Goal: Transaction & Acquisition: Purchase product/service

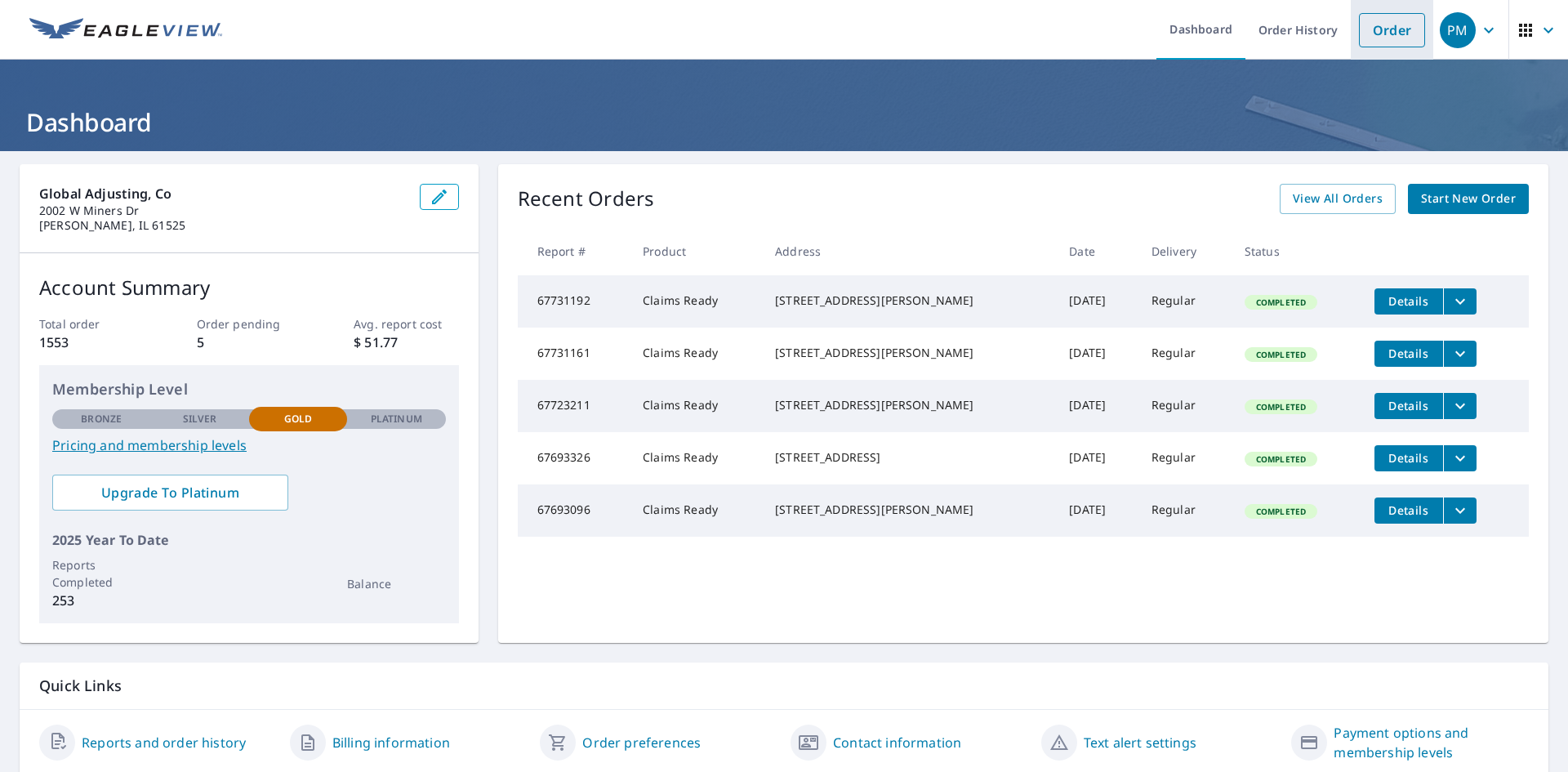
click at [1380, 43] on link "Order" at bounding box center [1392, 30] width 66 height 34
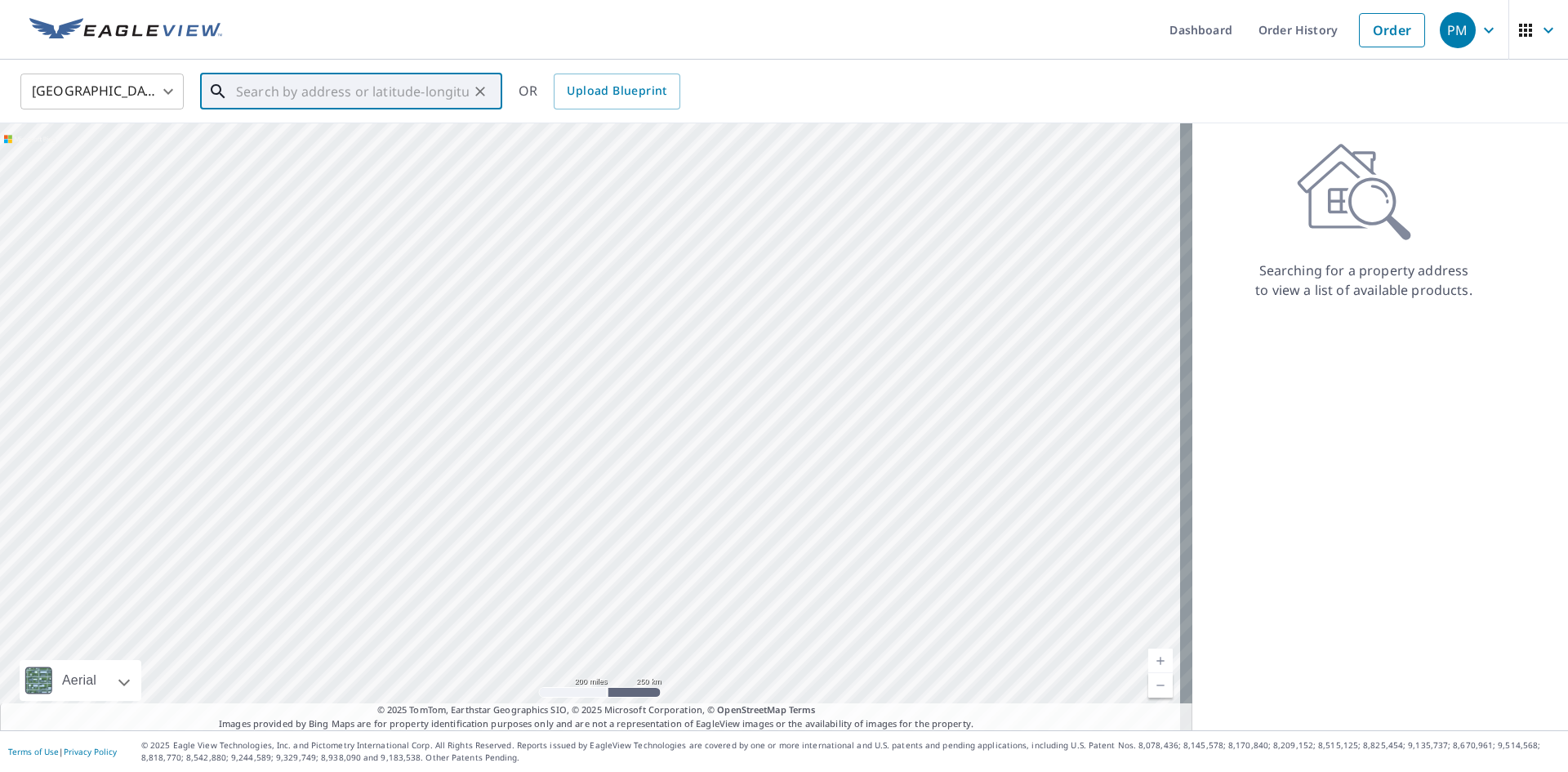
drag, startPoint x: 293, startPoint y: 102, endPoint x: 297, endPoint y: 95, distance: 8.1
click at [294, 104] on input "text" at bounding box center [353, 91] width 233 height 45
paste input "[STREET_ADDRESS][PERSON_NAME]"
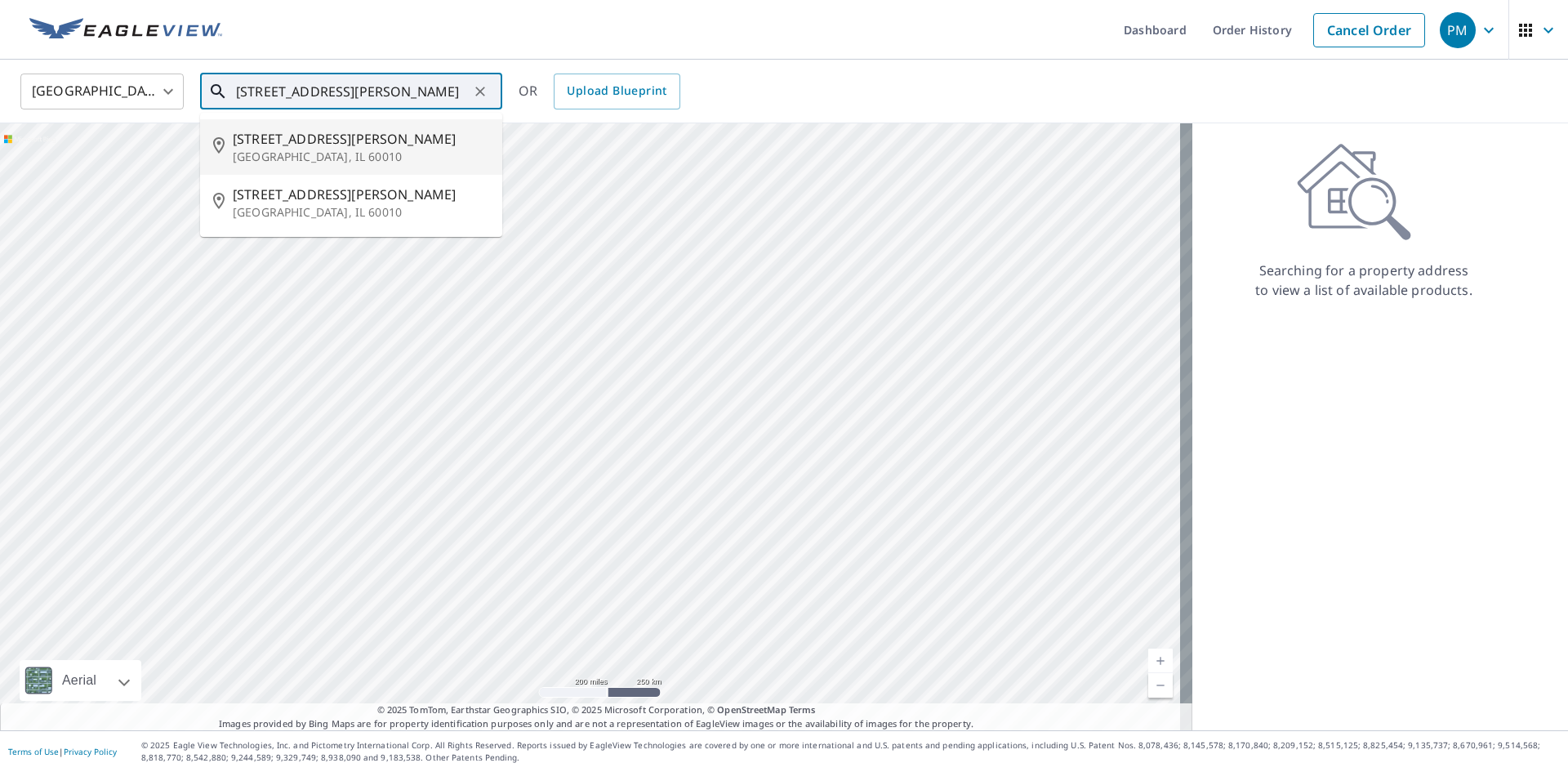
click at [322, 150] on p "[GEOGRAPHIC_DATA], IL 60010" at bounding box center [361, 157] width 256 height 17
type input "[STREET_ADDRESS][PERSON_NAME]"
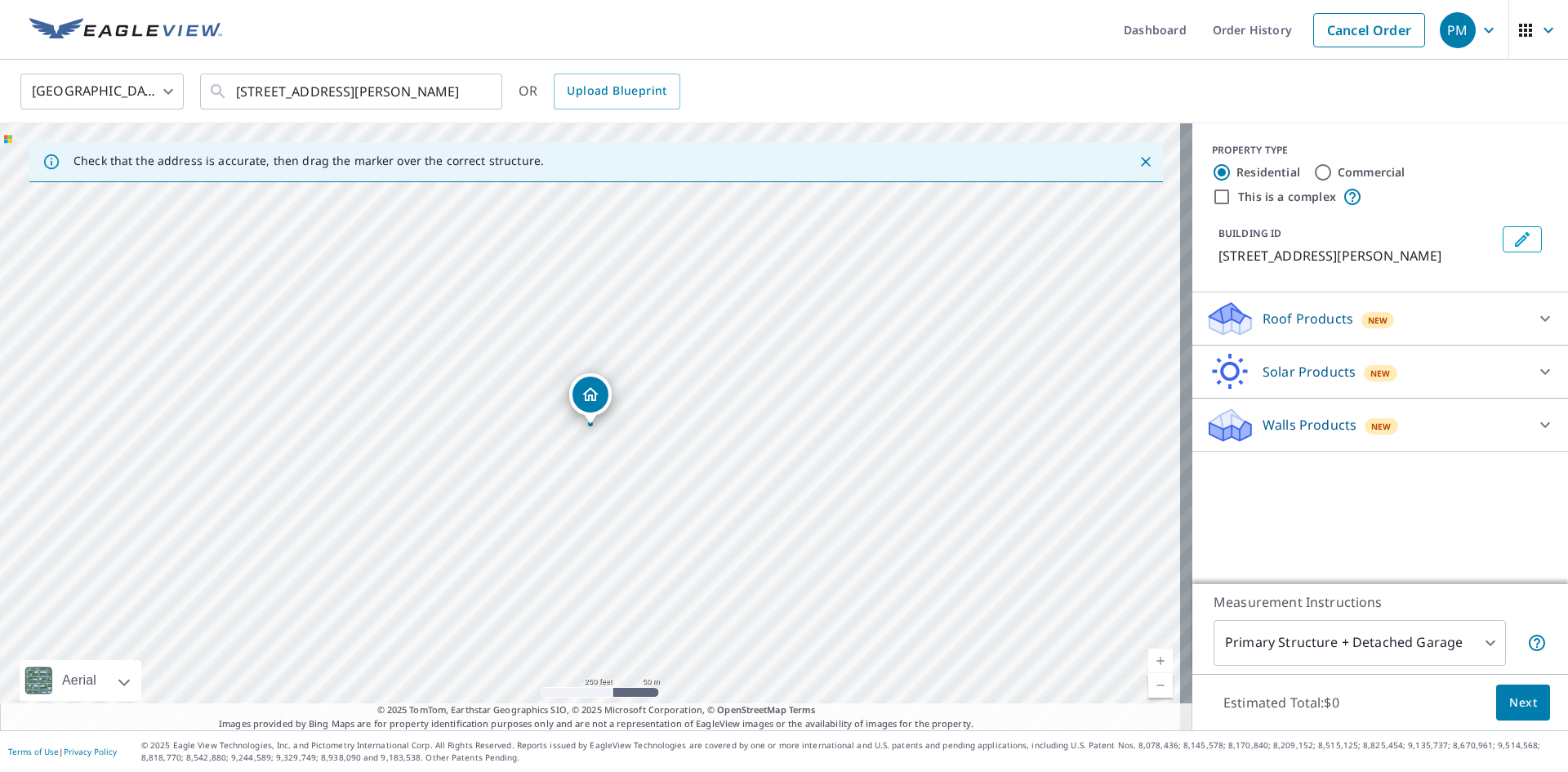
click at [1289, 317] on p "Roof Products" at bounding box center [1308, 318] width 91 height 20
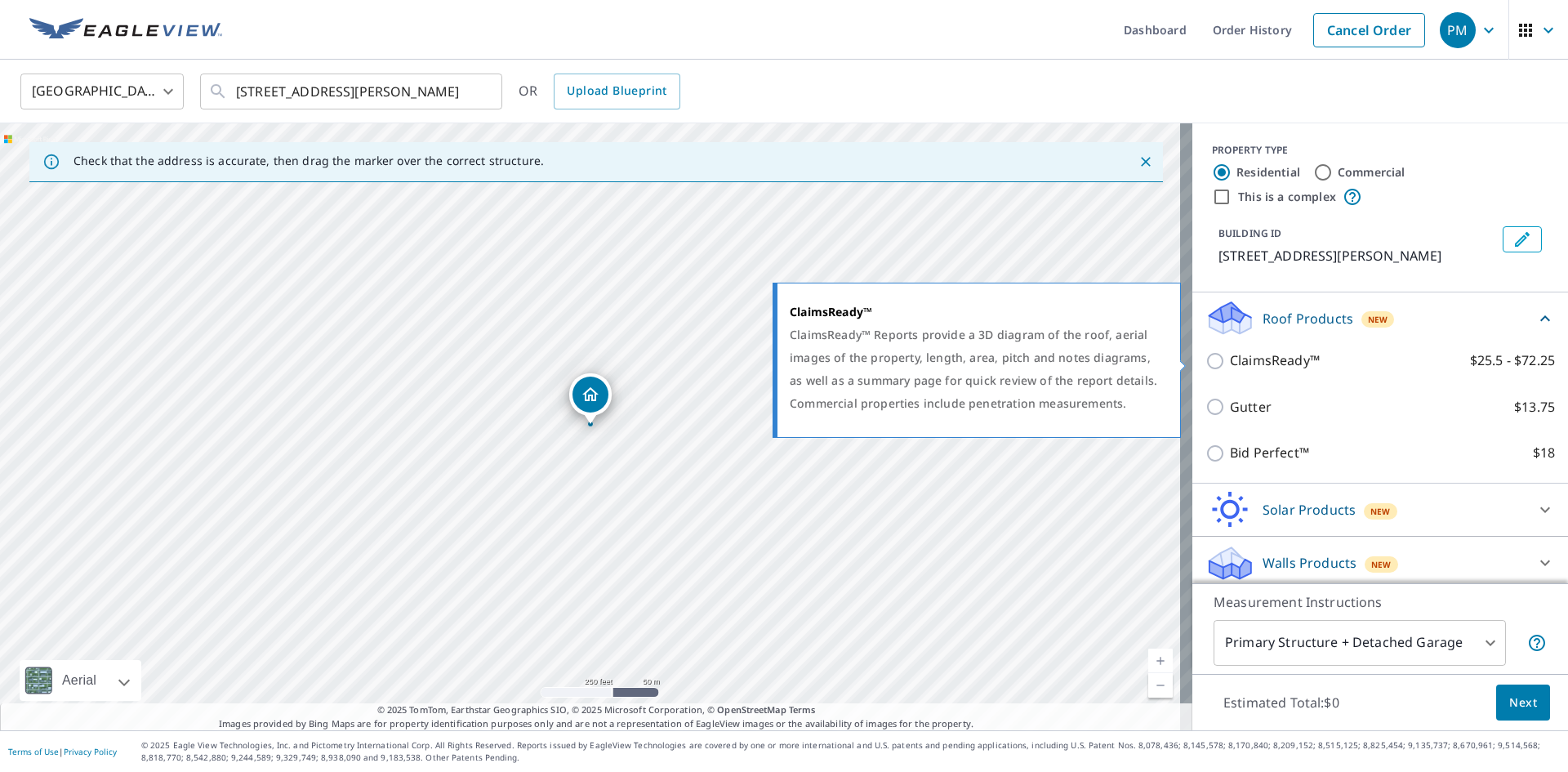
click at [1205, 364] on input "ClaimsReady™ $25.5 - $72.25" at bounding box center [1218, 361] width 25 height 20
checkbox input "true"
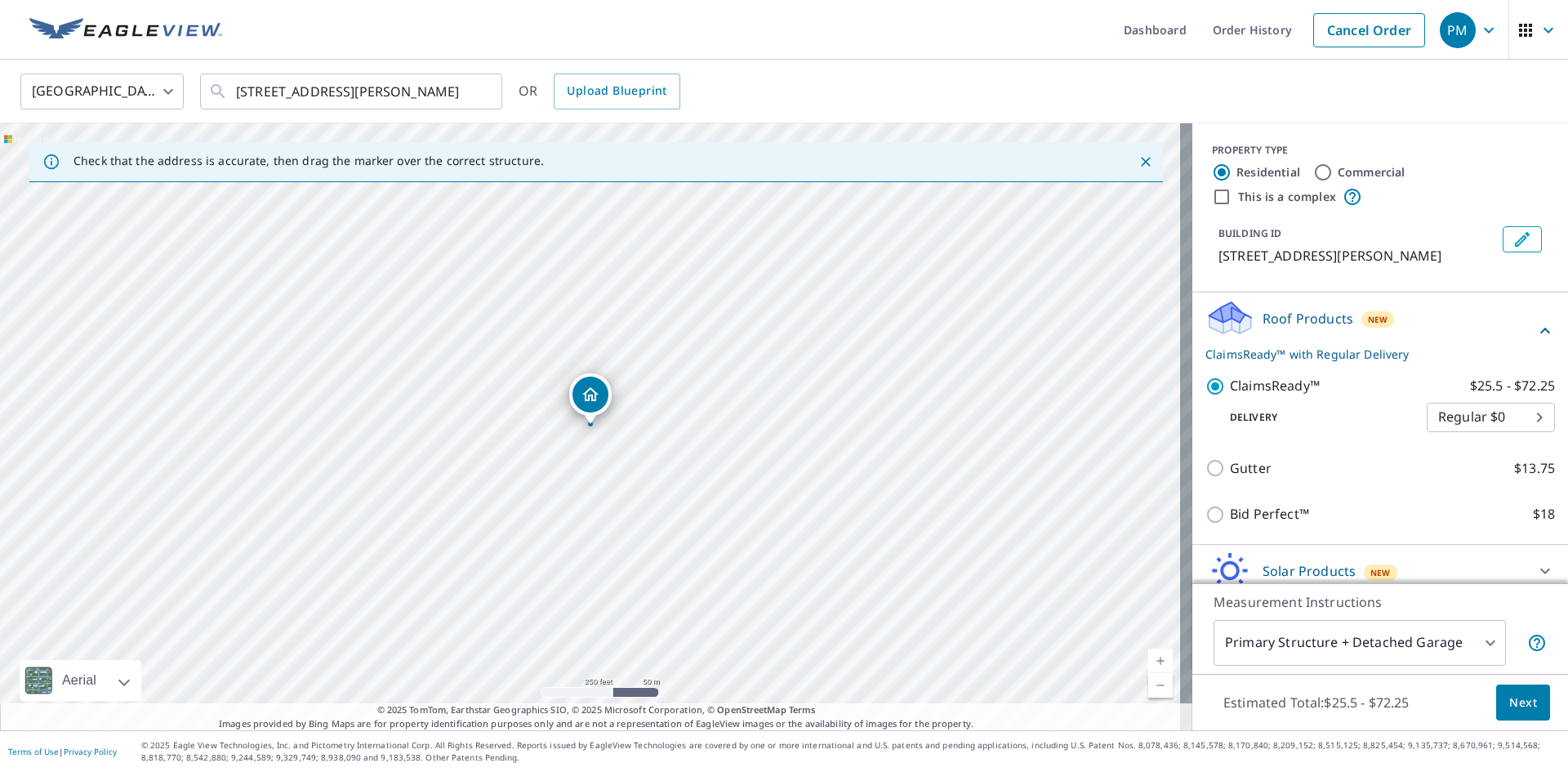
click at [1522, 703] on span "Next" at bounding box center [1523, 703] width 28 height 21
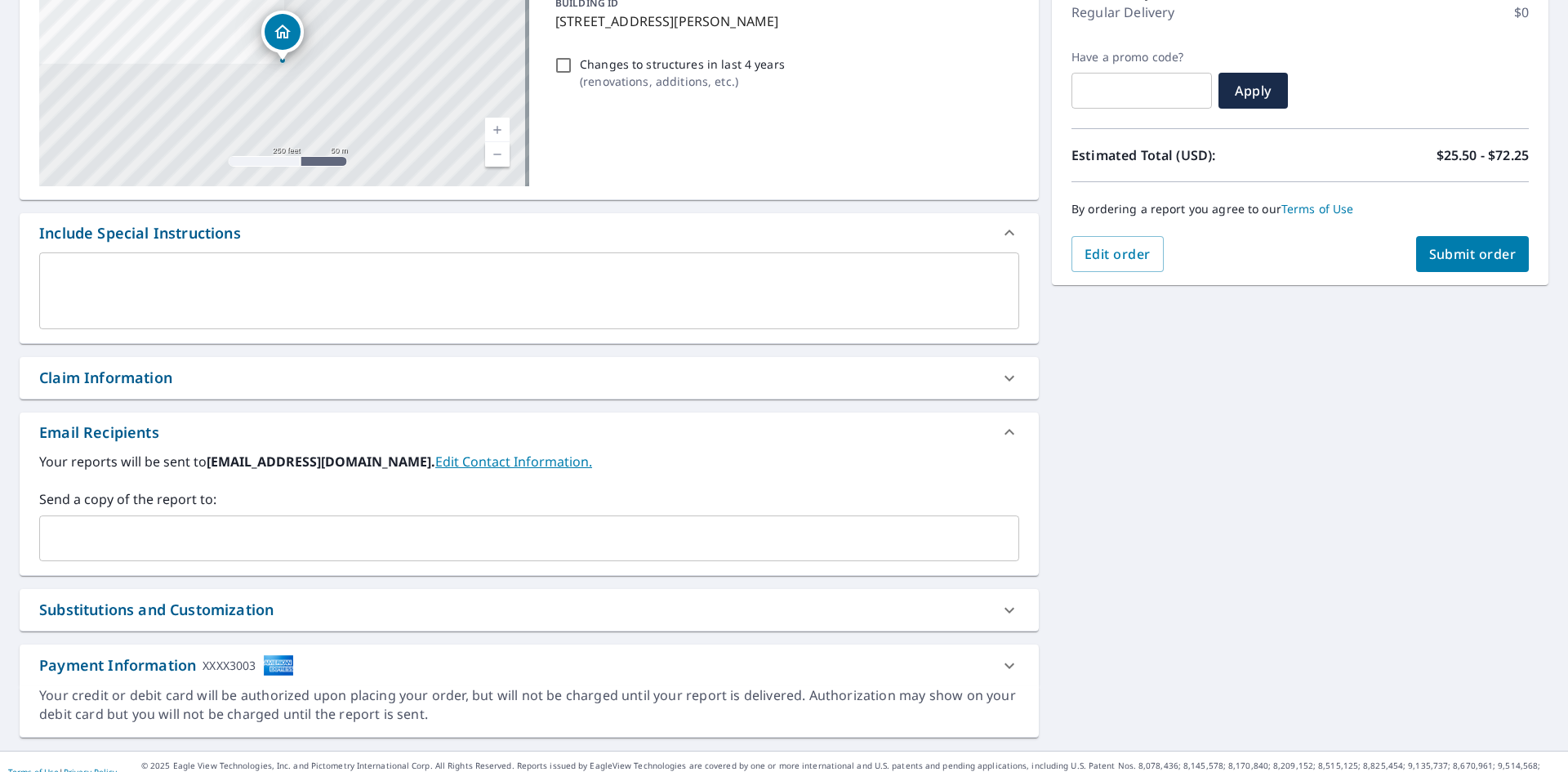
scroll to position [256, 0]
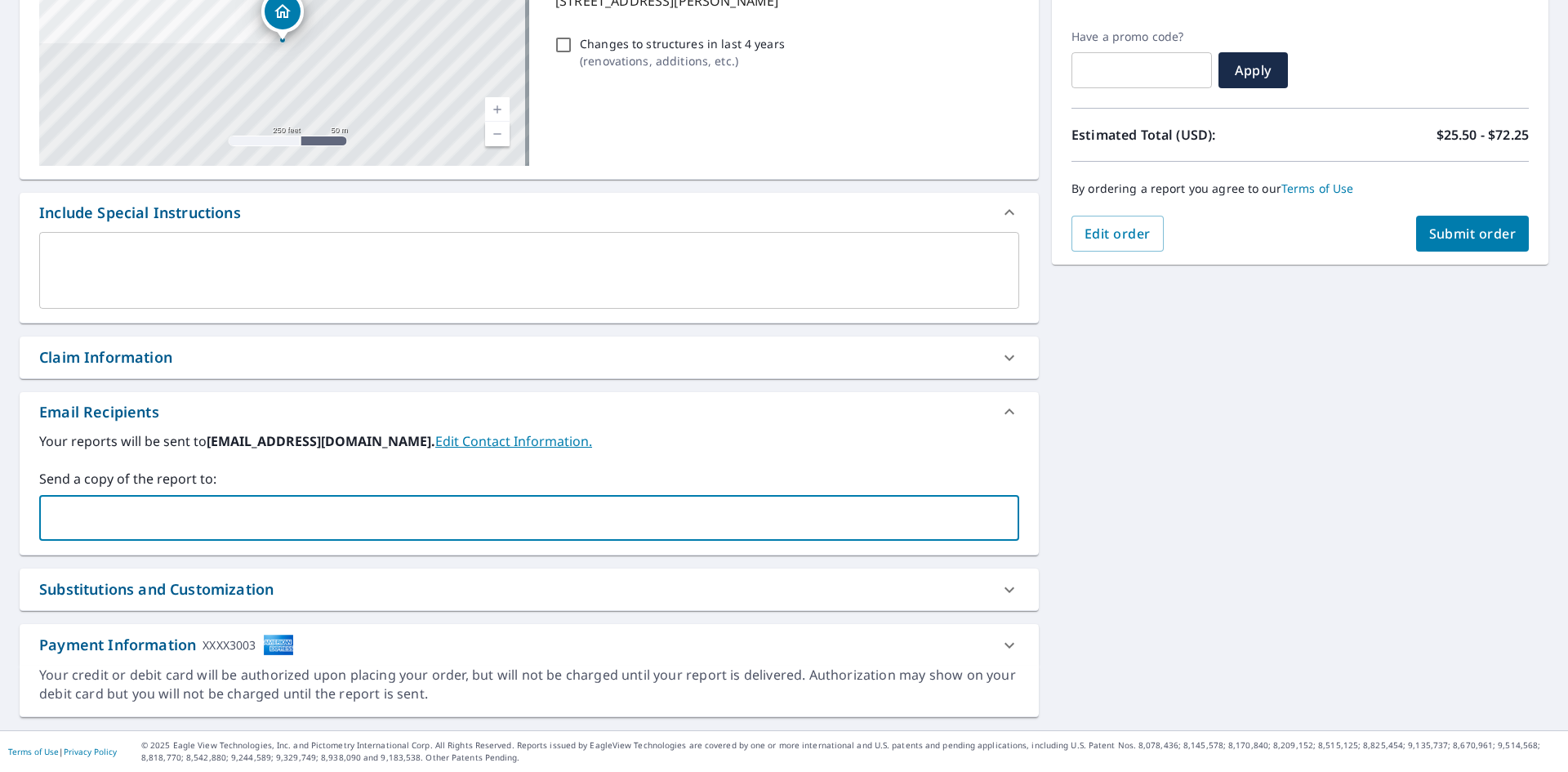
click at [119, 508] on input "text" at bounding box center [517, 518] width 941 height 31
type input "[EMAIL_ADDRESS][DOMAIN_NAME]"
click at [1182, 426] on div "[STREET_ADDRESS][GEOGRAPHIC_DATA][PERSON_NAME] A standard road map Aerial A det…" at bounding box center [784, 312] width 1568 height 836
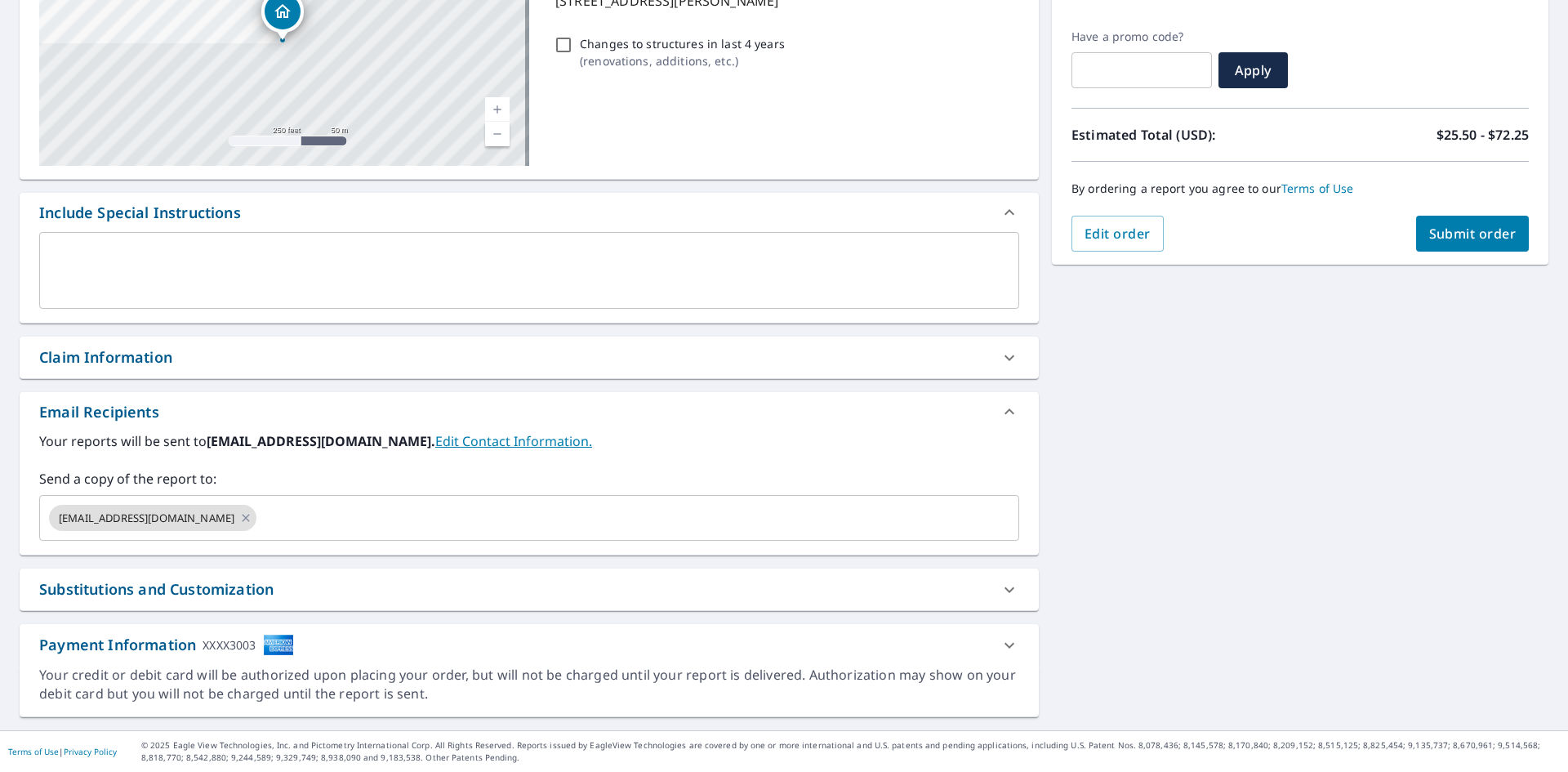
click at [1456, 222] on button "Submit order" at bounding box center [1472, 233] width 113 height 36
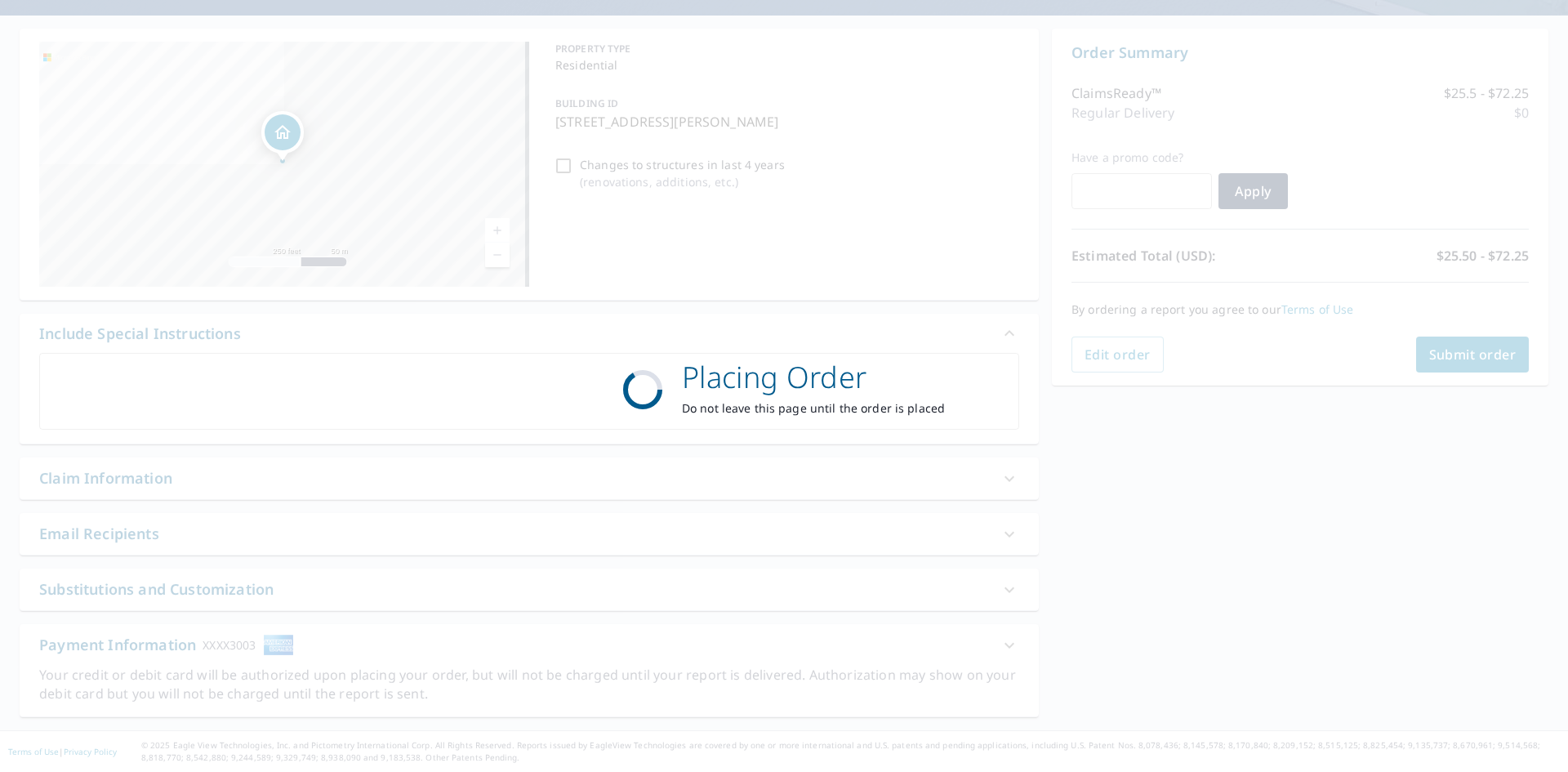
scroll to position [136, 0]
